Goal: Ask a question: Seek information or help from site administrators or community

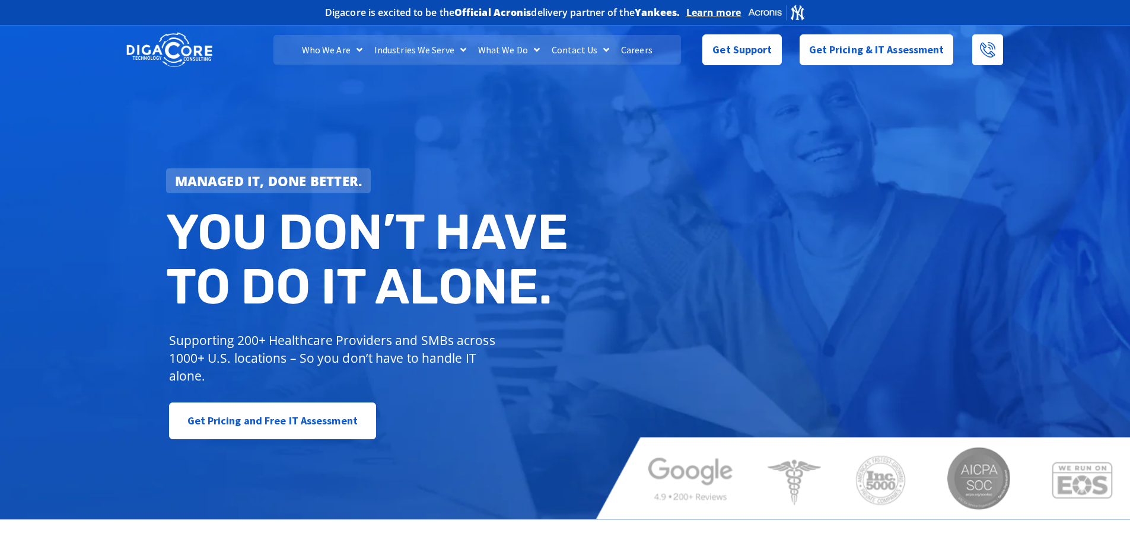
click at [764, 65] on div "Get Support" at bounding box center [741, 49] width 79 height 31
click at [762, 61] on div "Get Support" at bounding box center [741, 49] width 79 height 31
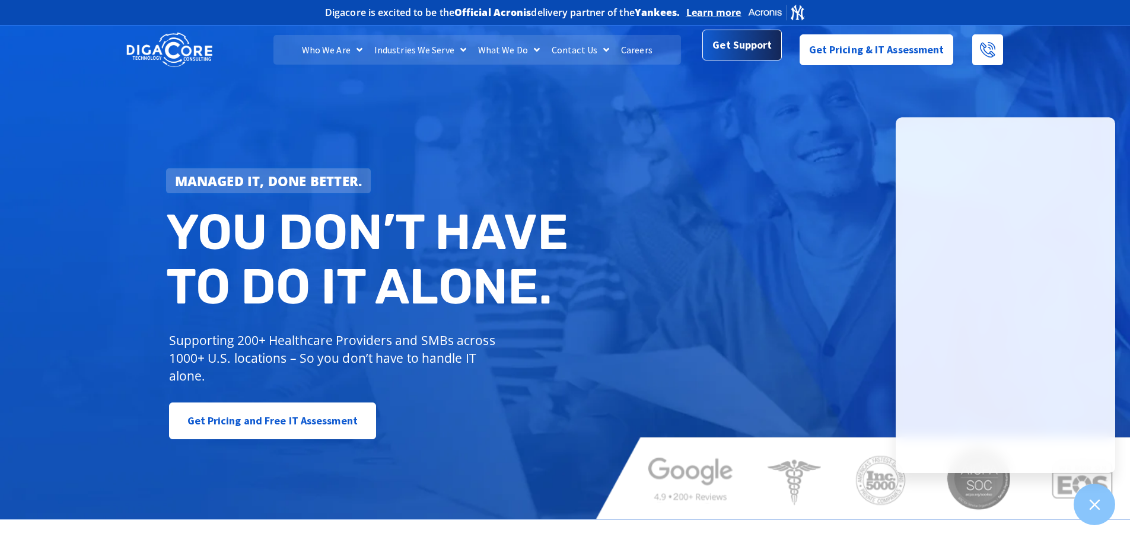
click at [761, 49] on span "Get Support" at bounding box center [742, 45] width 59 height 24
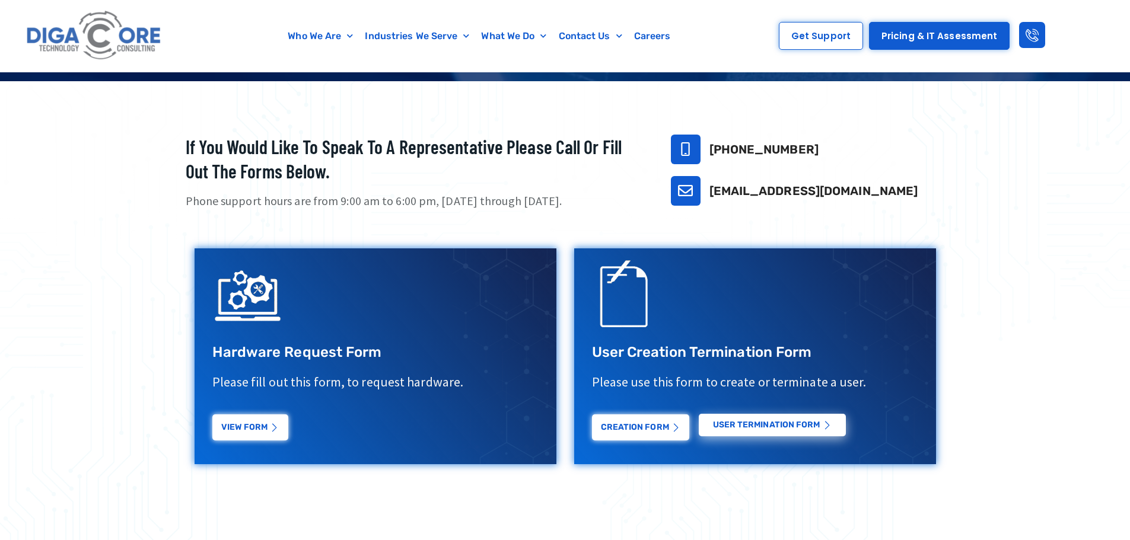
scroll to position [297, 0]
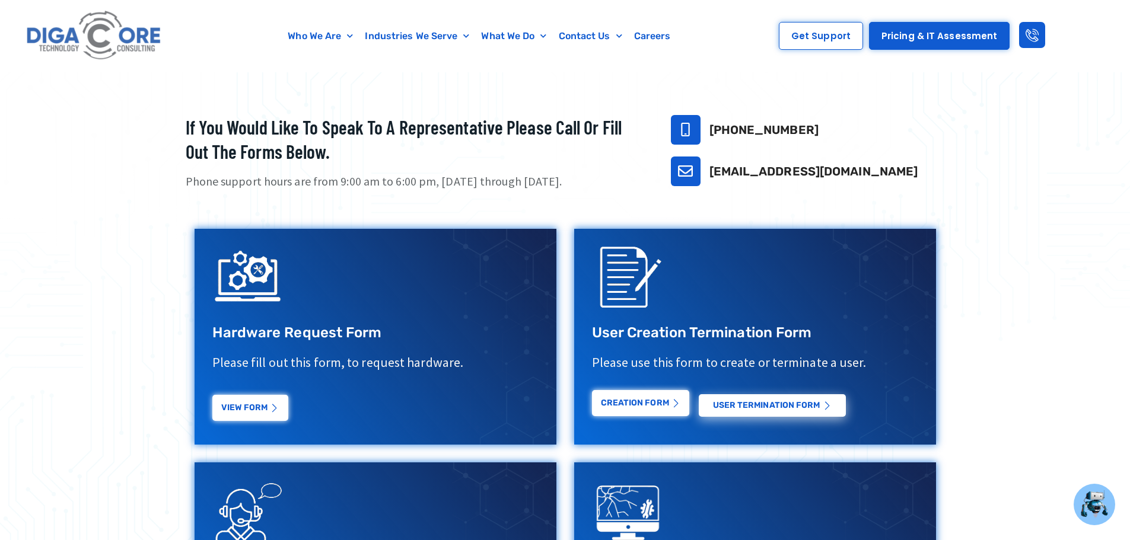
click at [643, 412] on link "Creation Form" at bounding box center [640, 403] width 97 height 26
